Goal: Transaction & Acquisition: Purchase product/service

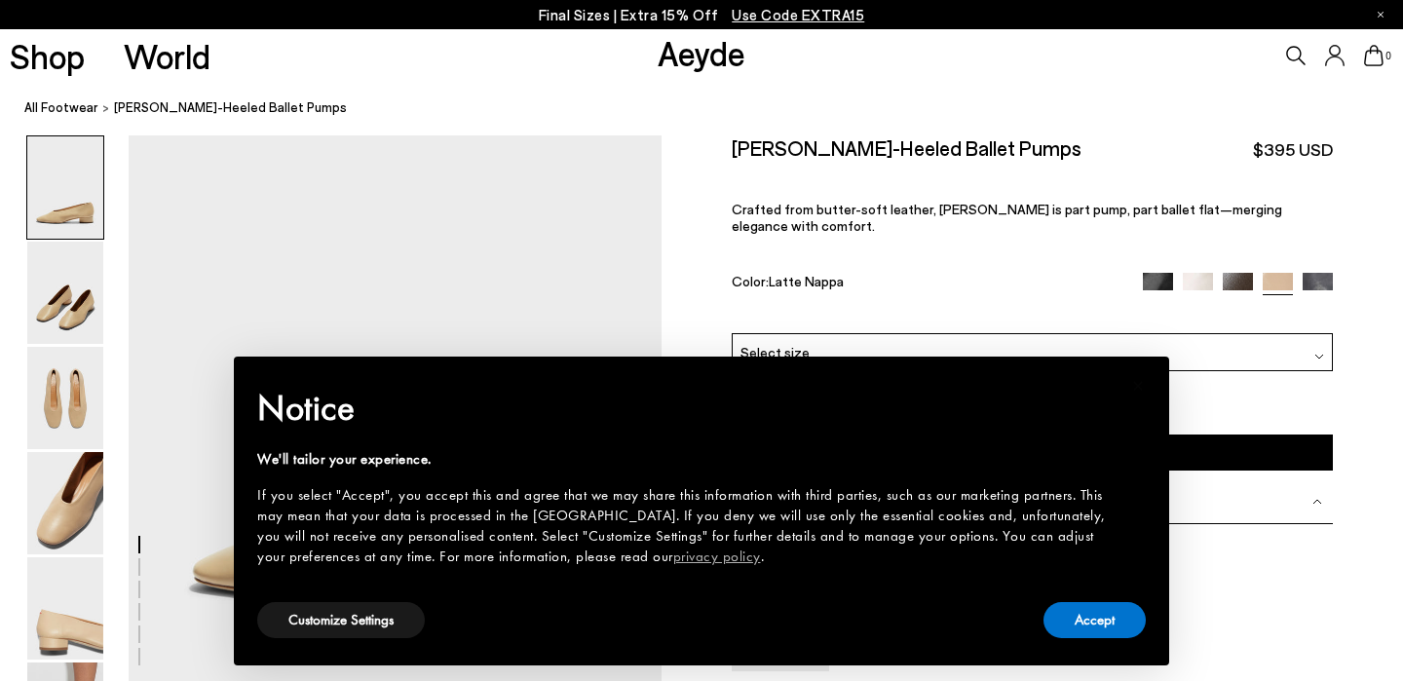
click at [1236, 273] on img at bounding box center [1237, 288] width 30 height 30
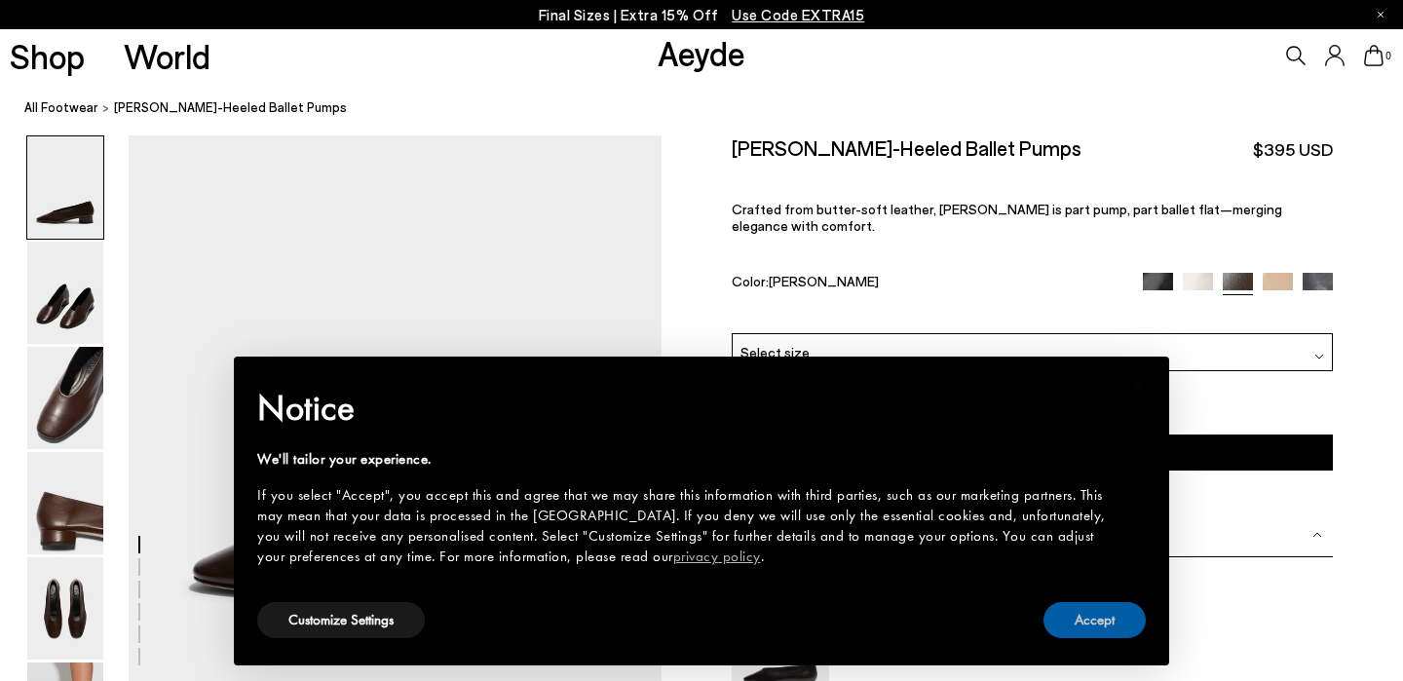
click at [1115, 626] on button "Accept" at bounding box center [1094, 620] width 102 height 36
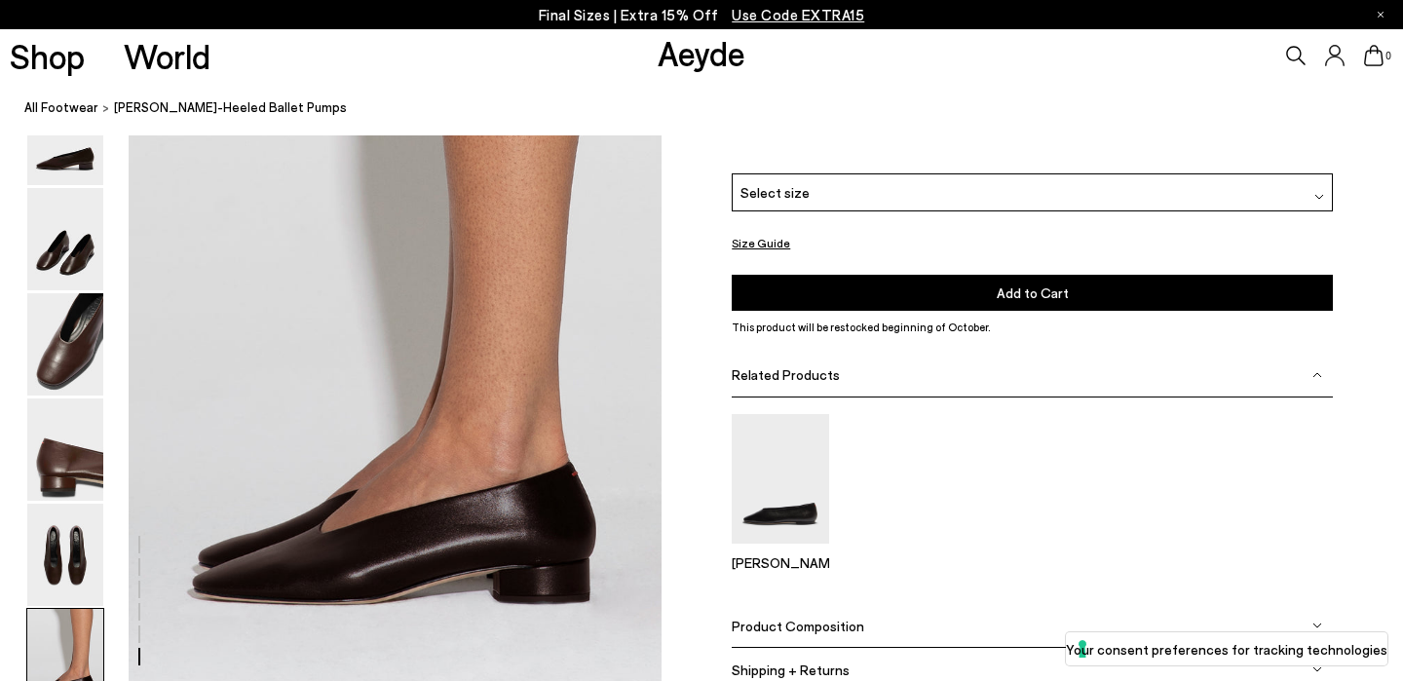
scroll to position [3538, 0]
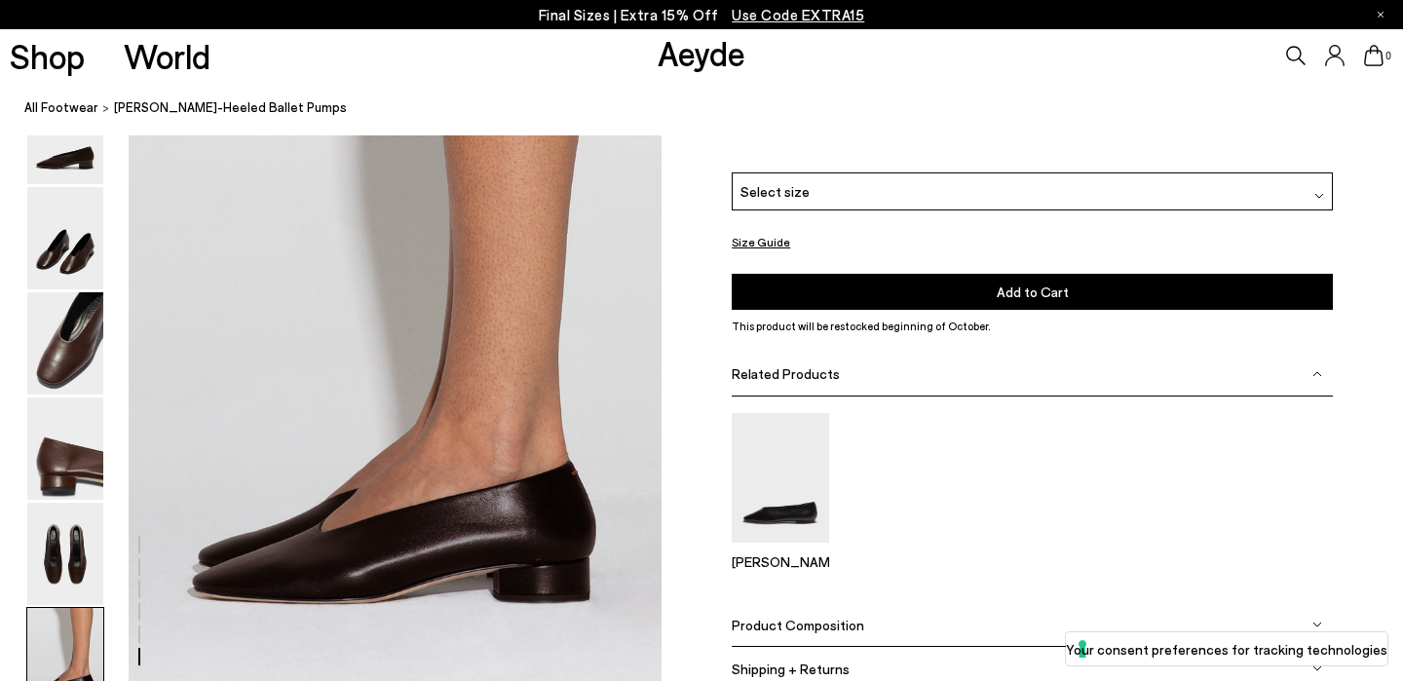
click at [1195, 142] on img at bounding box center [1197, 127] width 30 height 30
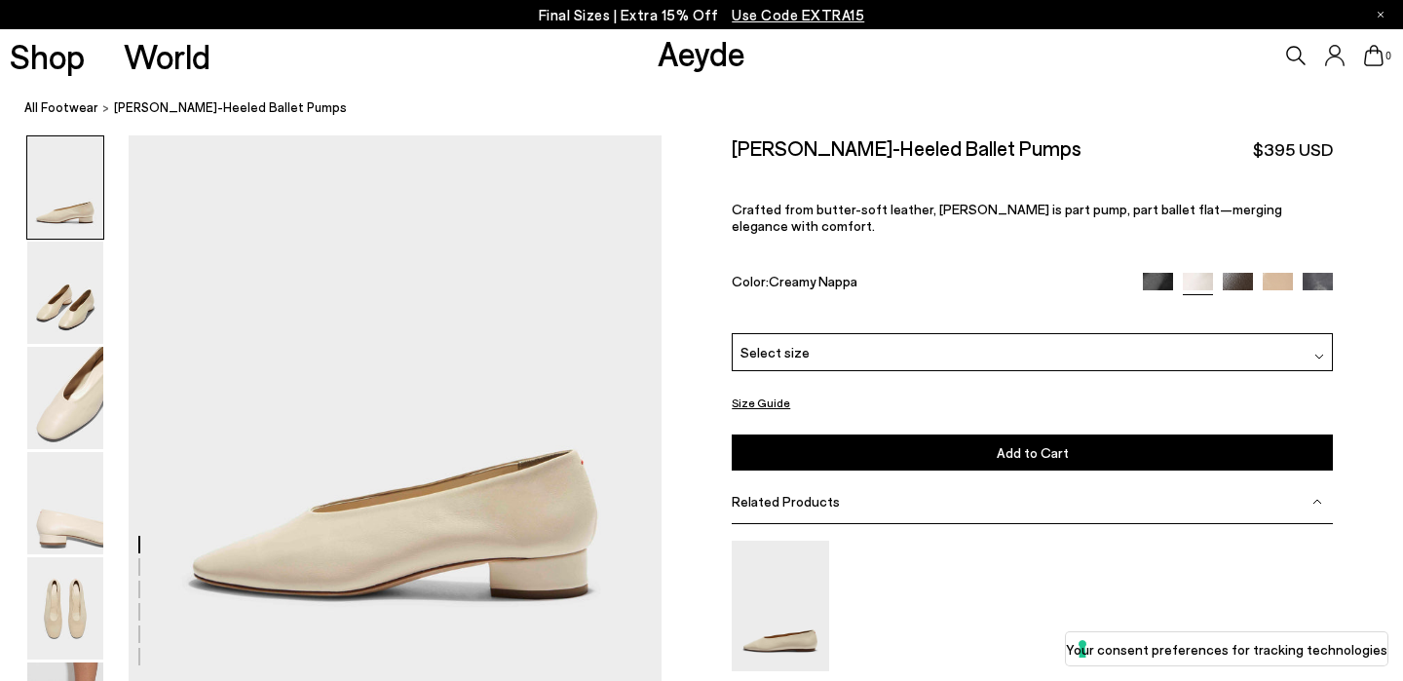
click at [1274, 273] on img at bounding box center [1277, 288] width 30 height 30
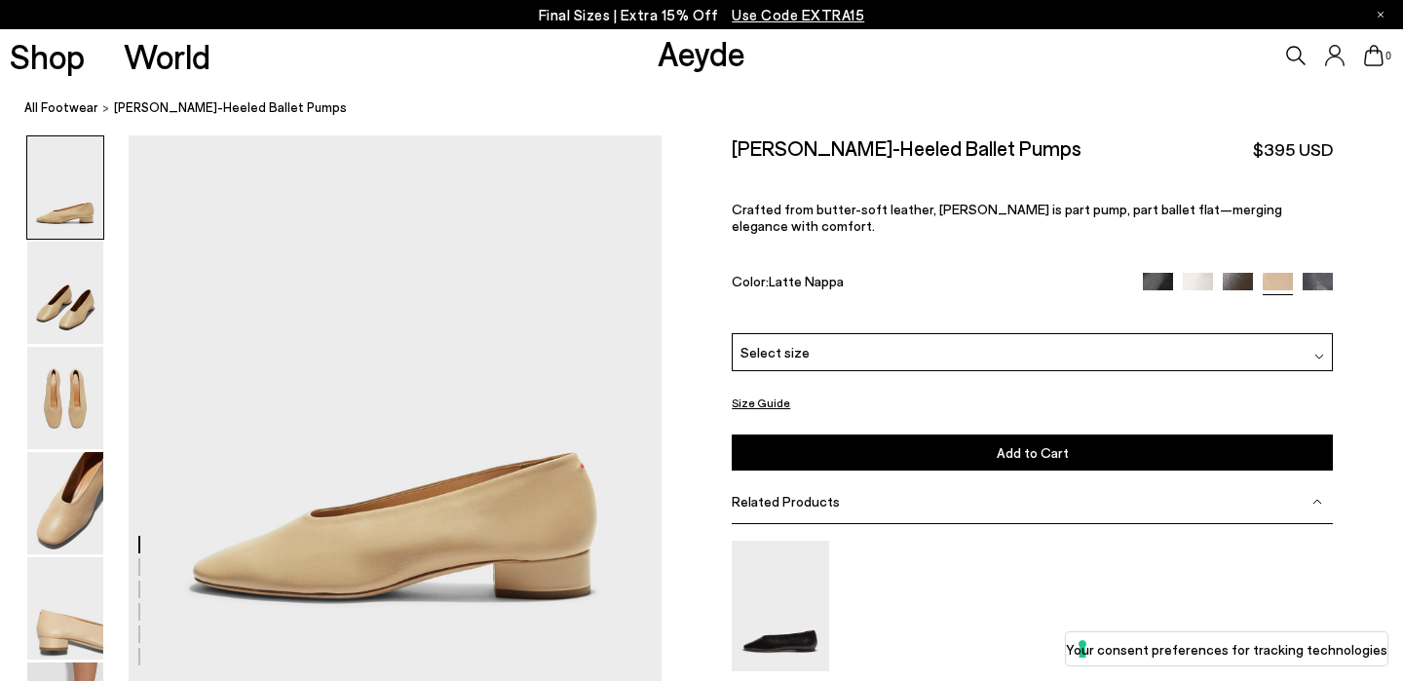
click at [0, 680] on section at bounding box center [0, 681] width 0 height 0
